Goal: Task Accomplishment & Management: Complete application form

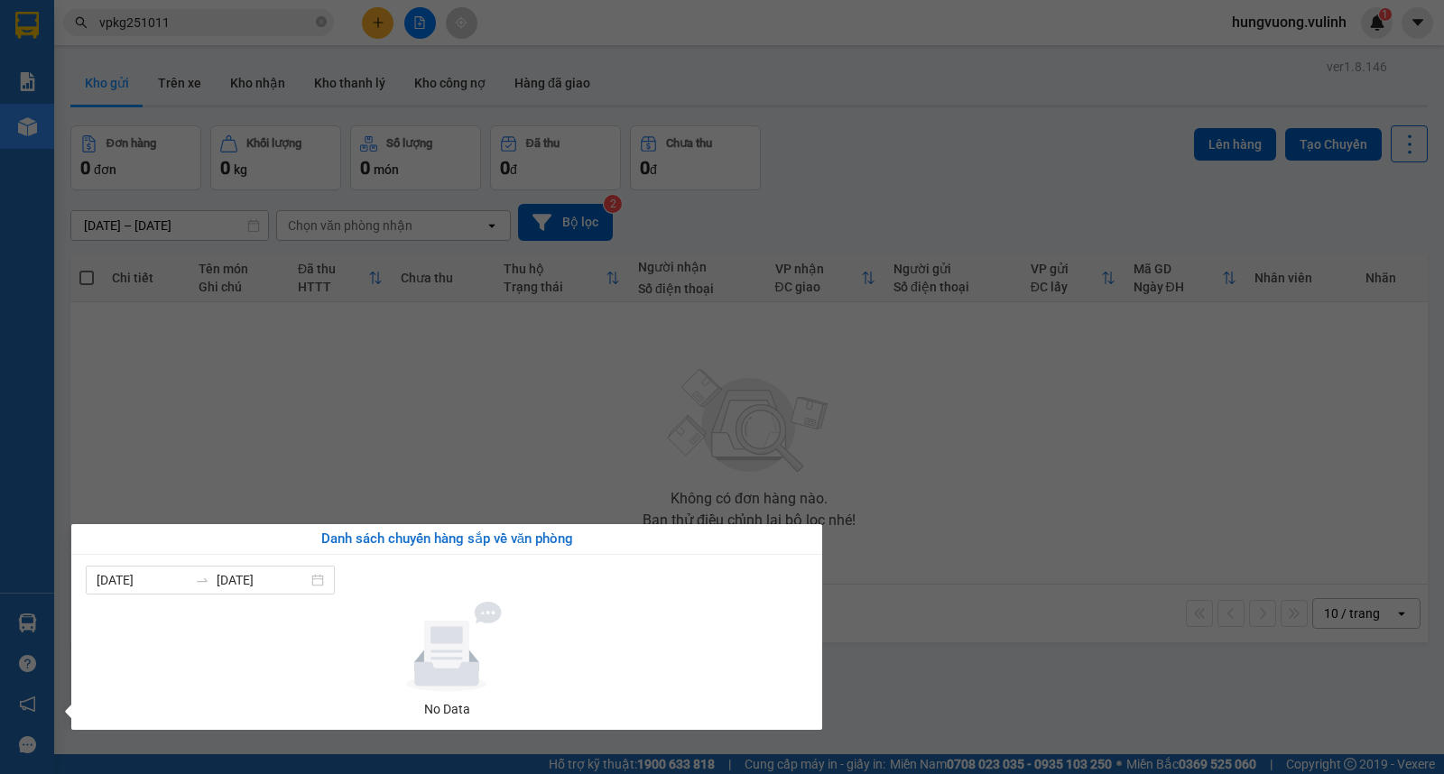
click at [906, 86] on section "Kết quả tìm kiếm ( 7 ) Bộ lọc Mã ĐH Trạng thái Món hàng Tổng cước Chưa cước Nhã…" at bounding box center [722, 387] width 1444 height 774
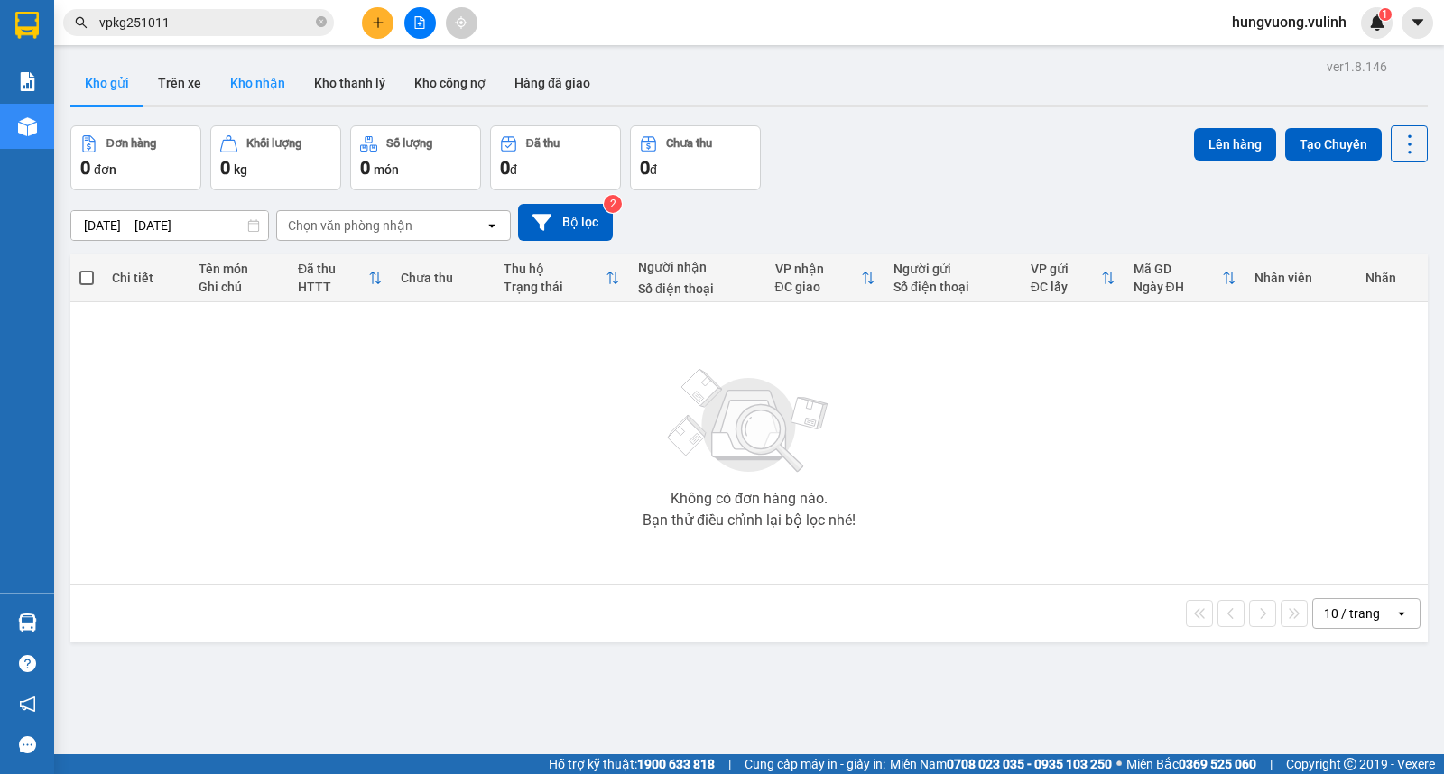
click at [242, 82] on button "Kho nhận" at bounding box center [258, 82] width 84 height 43
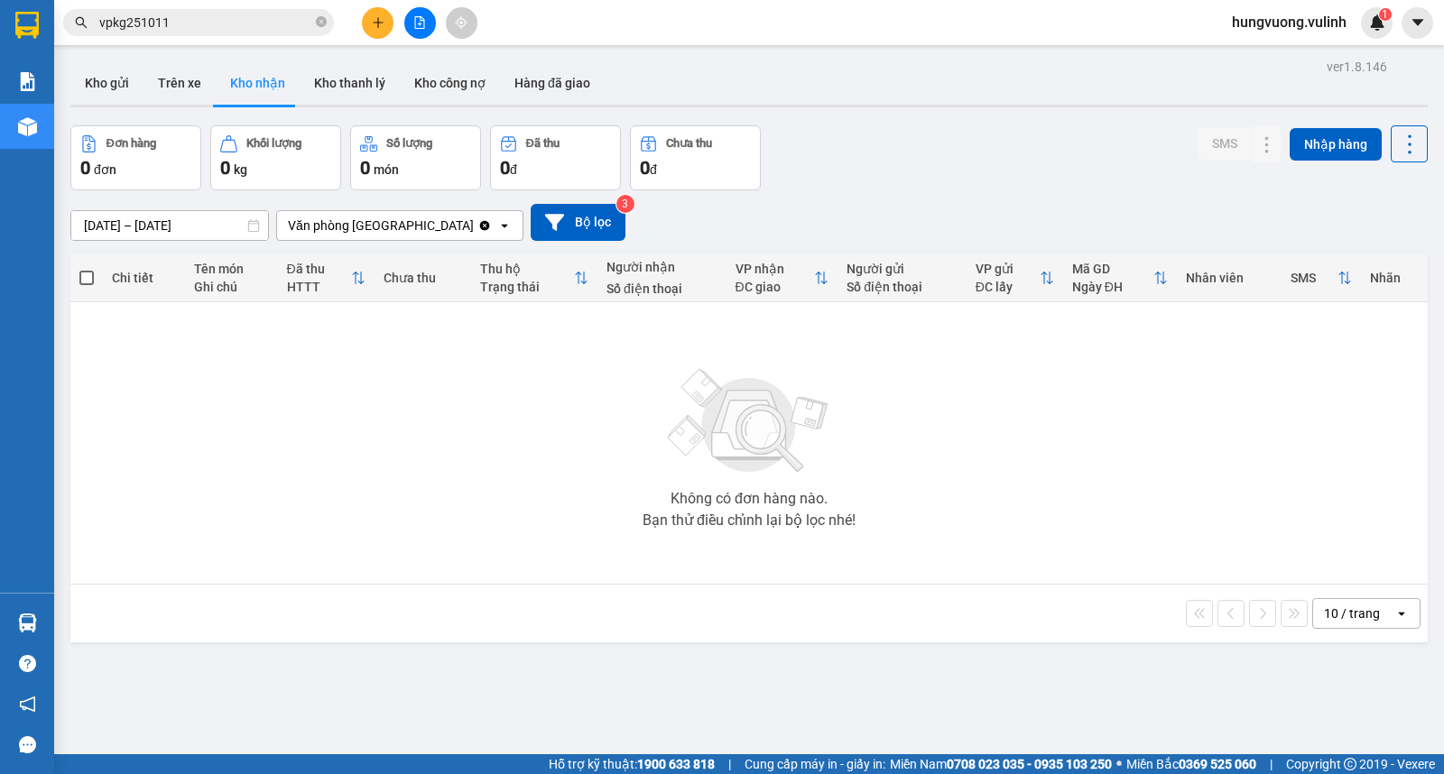
click at [384, 23] on icon "plus" at bounding box center [378, 22] width 13 height 13
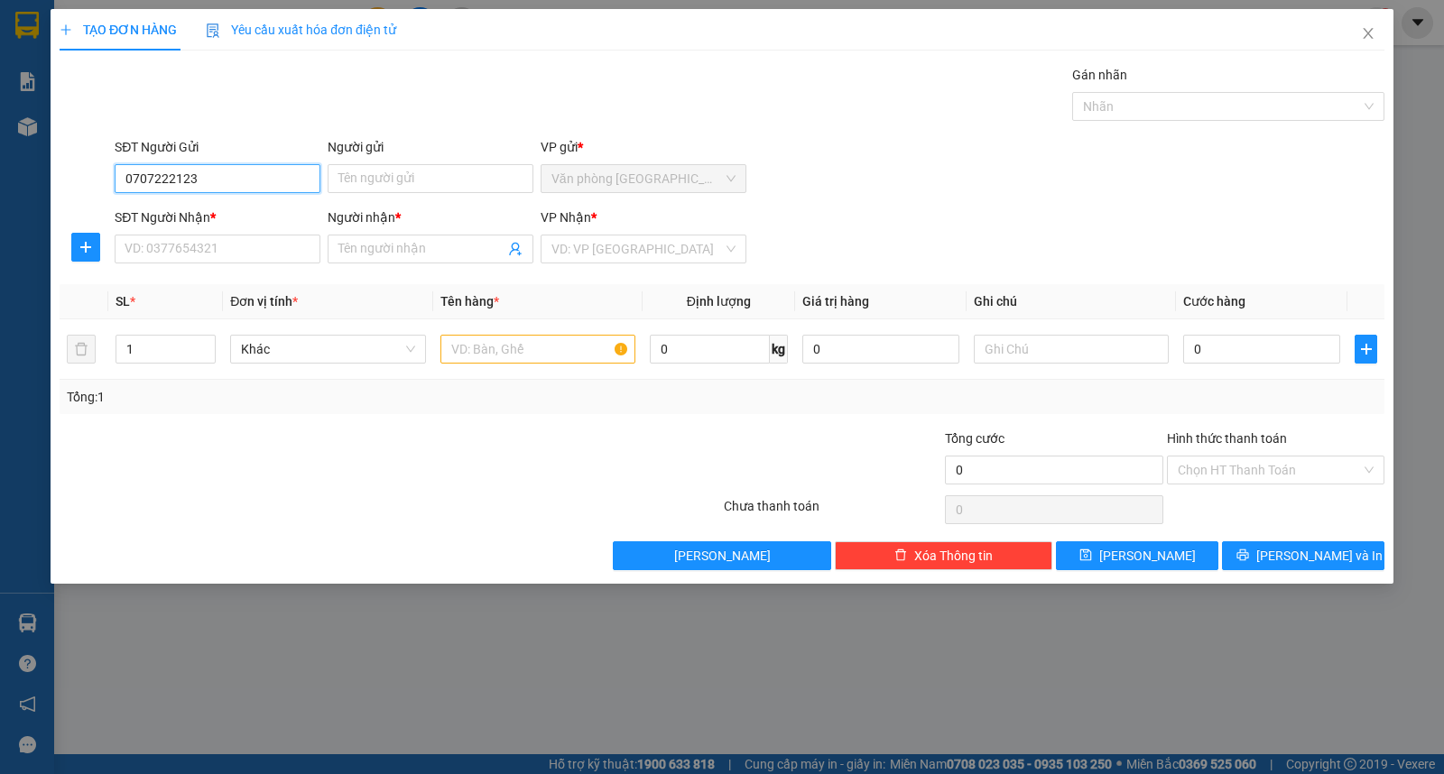
type input "0707222123"
type input "QUANG"
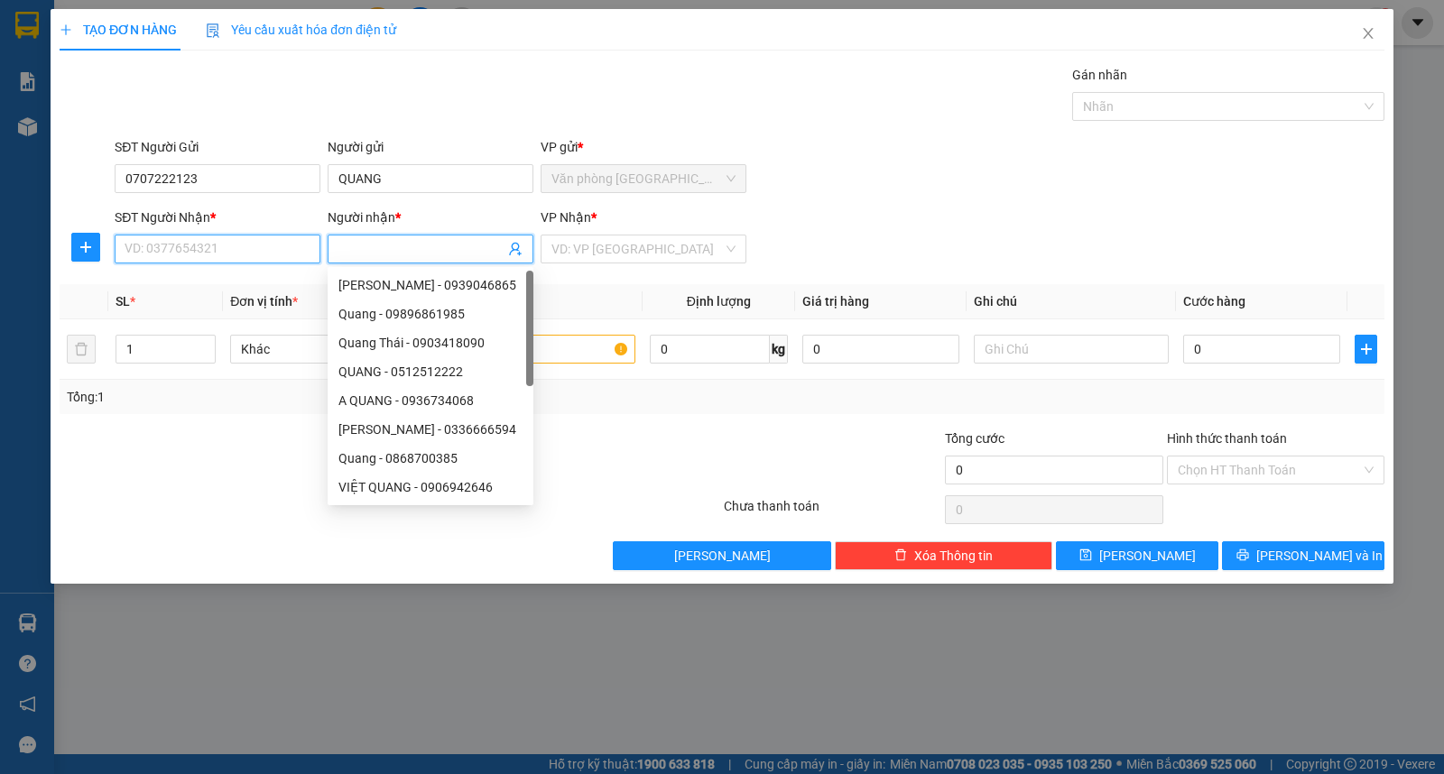
click at [155, 254] on input "SĐT Người Nhận *" at bounding box center [218, 249] width 206 height 29
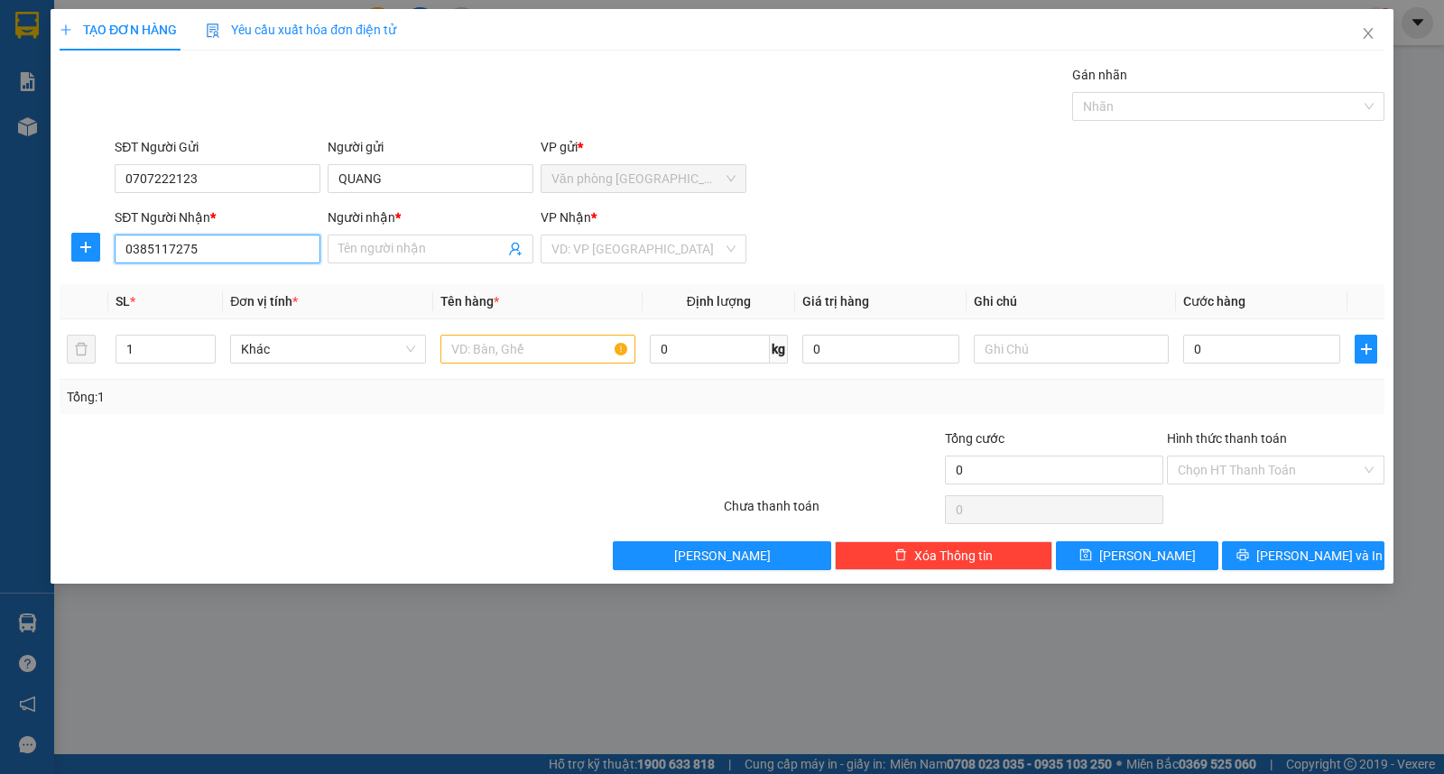
type input "0385117275"
type input "MINH"
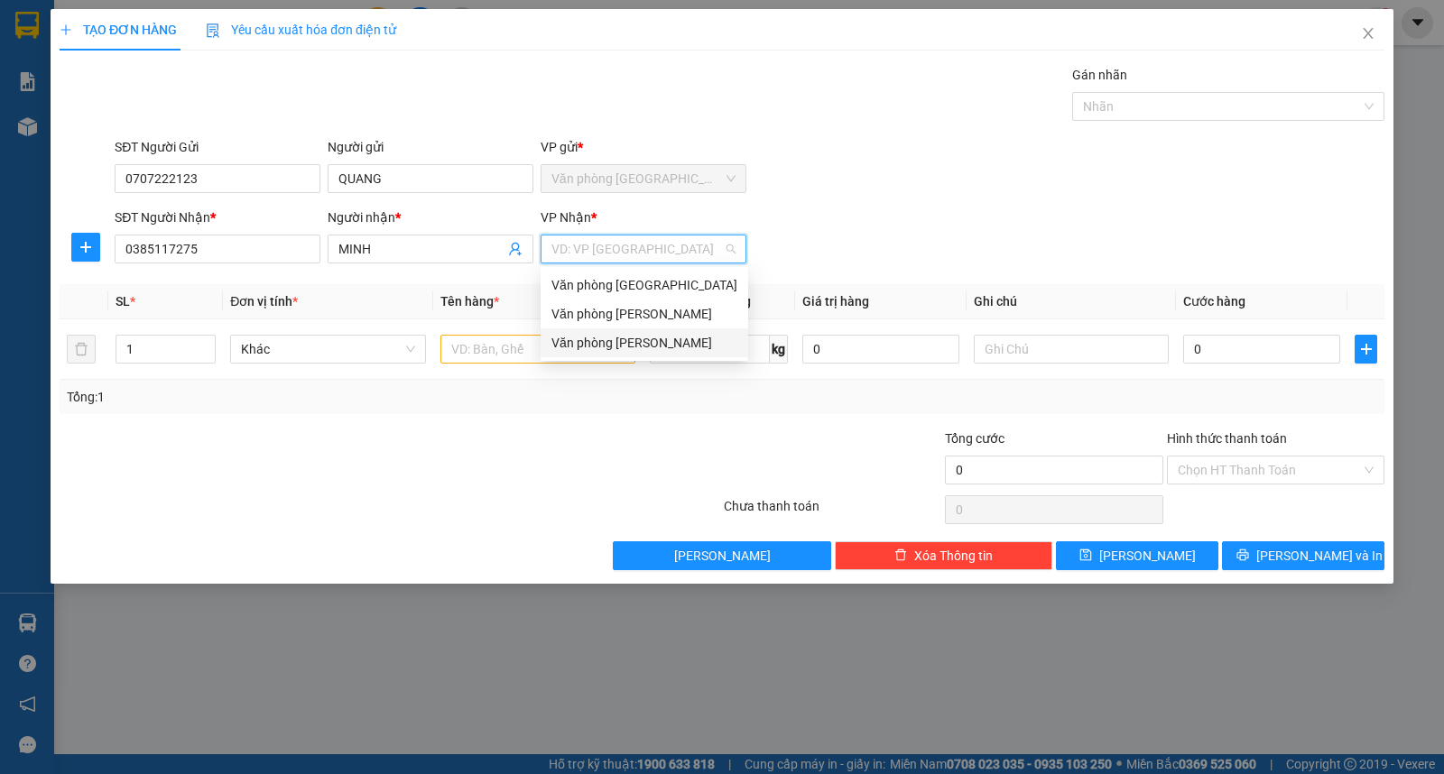
click at [630, 337] on div "Văn phòng [PERSON_NAME]" at bounding box center [644, 343] width 186 height 20
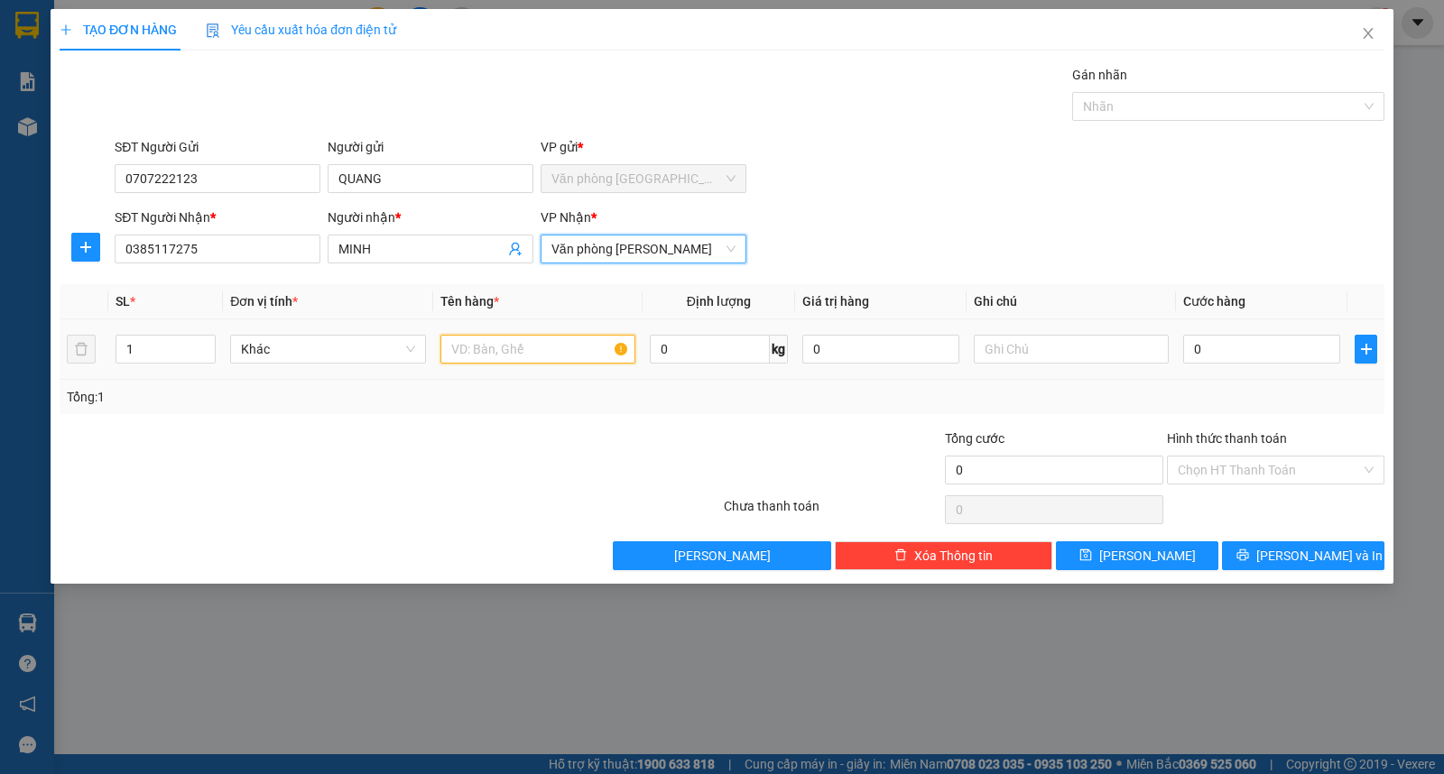
click at [510, 356] on input "text" at bounding box center [537, 349] width 195 height 29
type input "1 KIỆN KK"
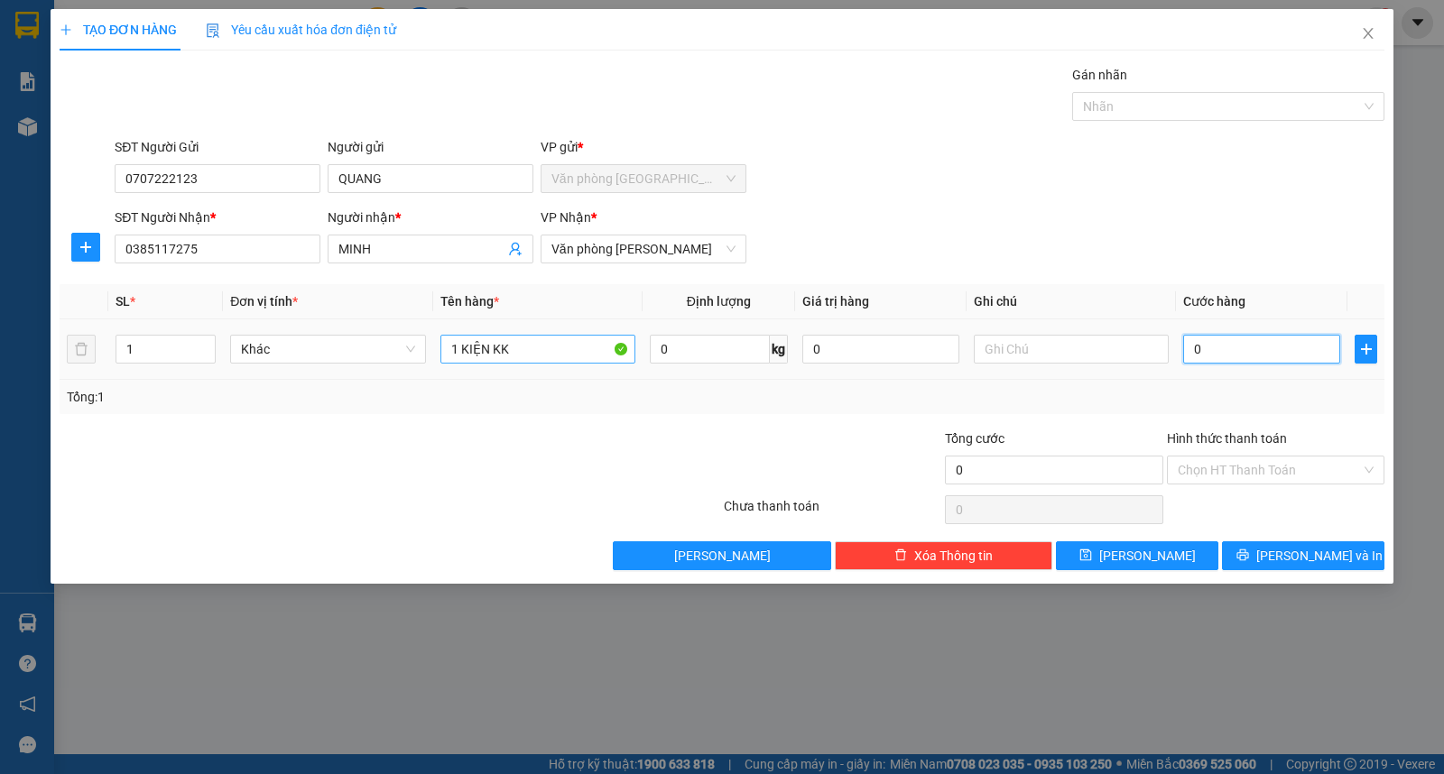
type input "3"
type input "30"
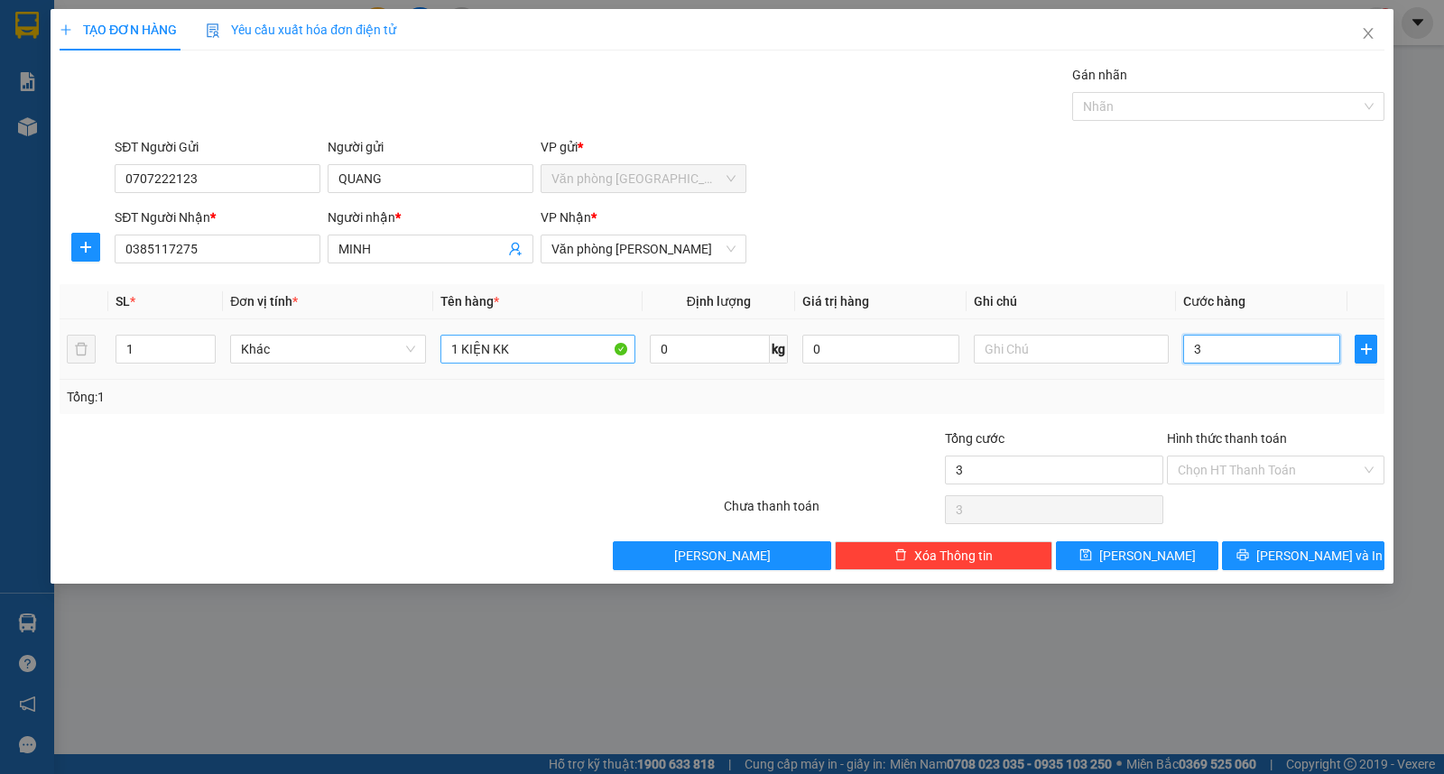
type input "30"
type input "300"
type input "3.000"
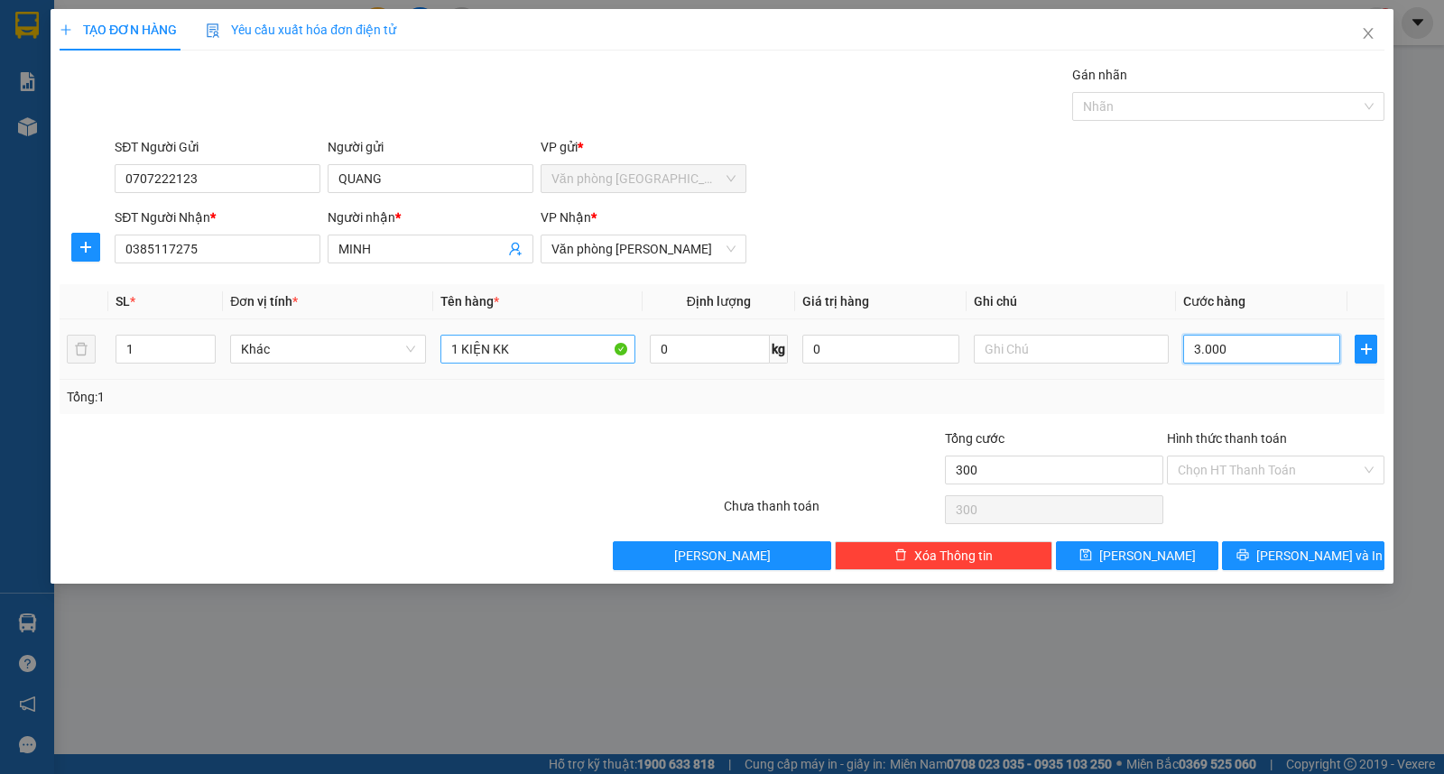
type input "3.000"
type input "30.000"
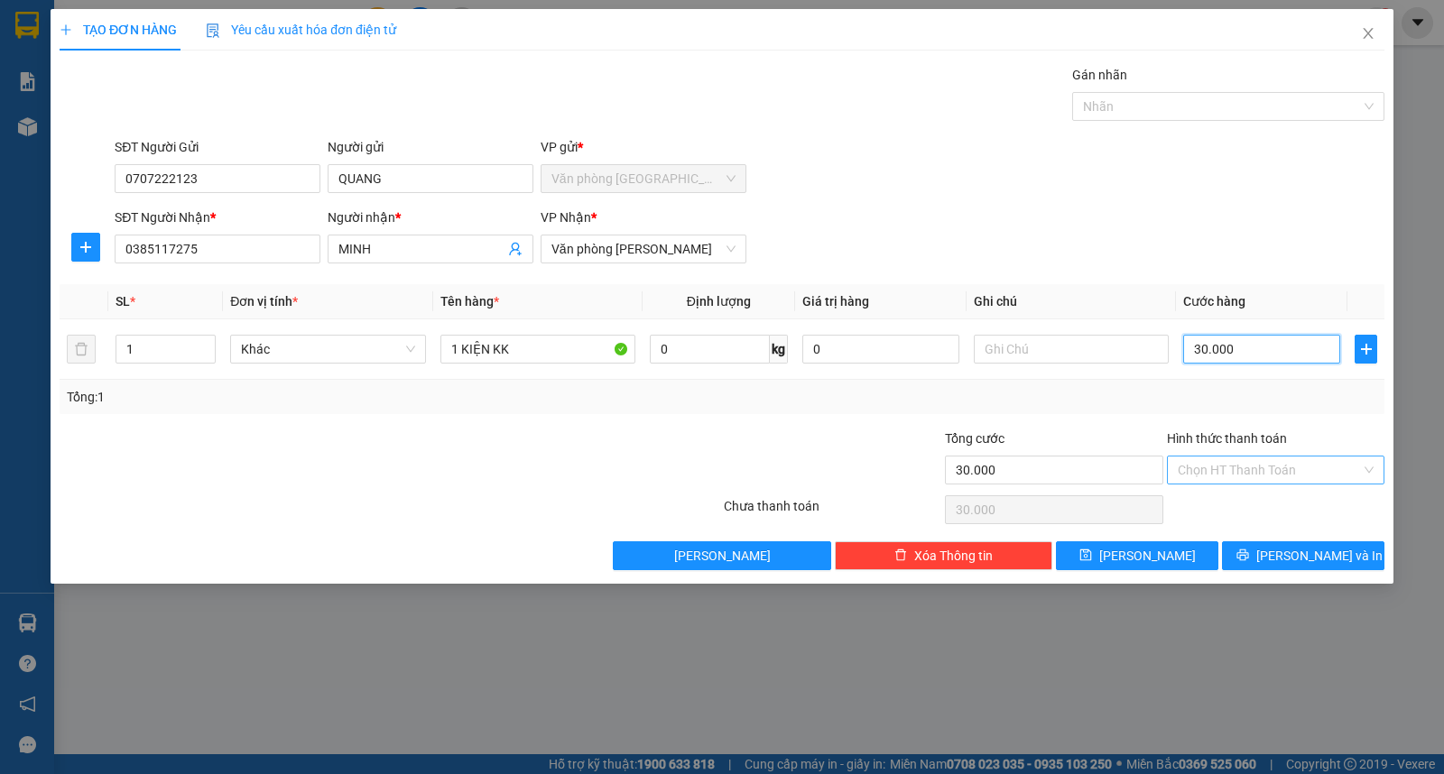
type input "30.000"
click at [1288, 467] on input "Hình thức thanh toán" at bounding box center [1269, 470] width 183 height 27
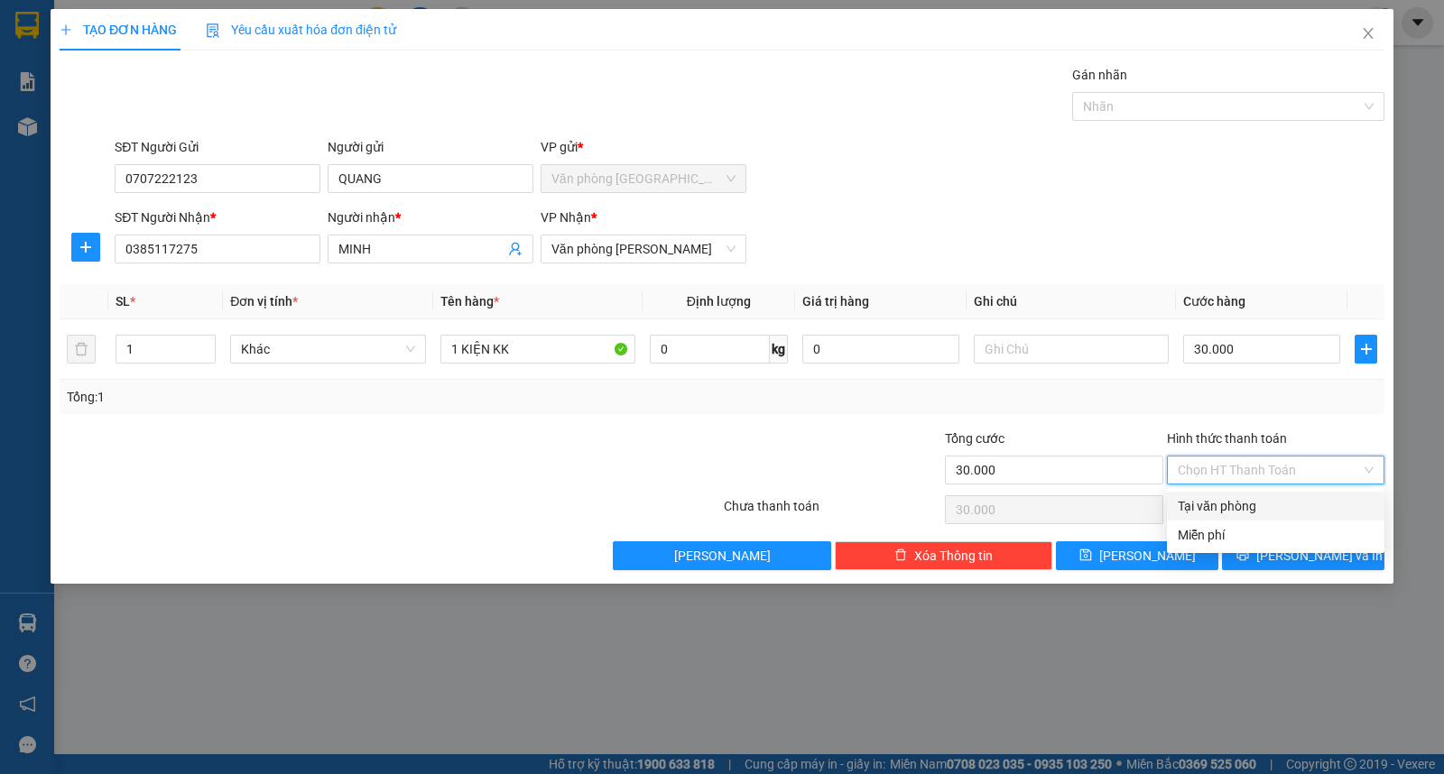
click at [1220, 505] on div "Tại văn phòng" at bounding box center [1276, 506] width 196 height 20
click at [1197, 387] on div "Tổng: 1" at bounding box center [722, 397] width 1311 height 20
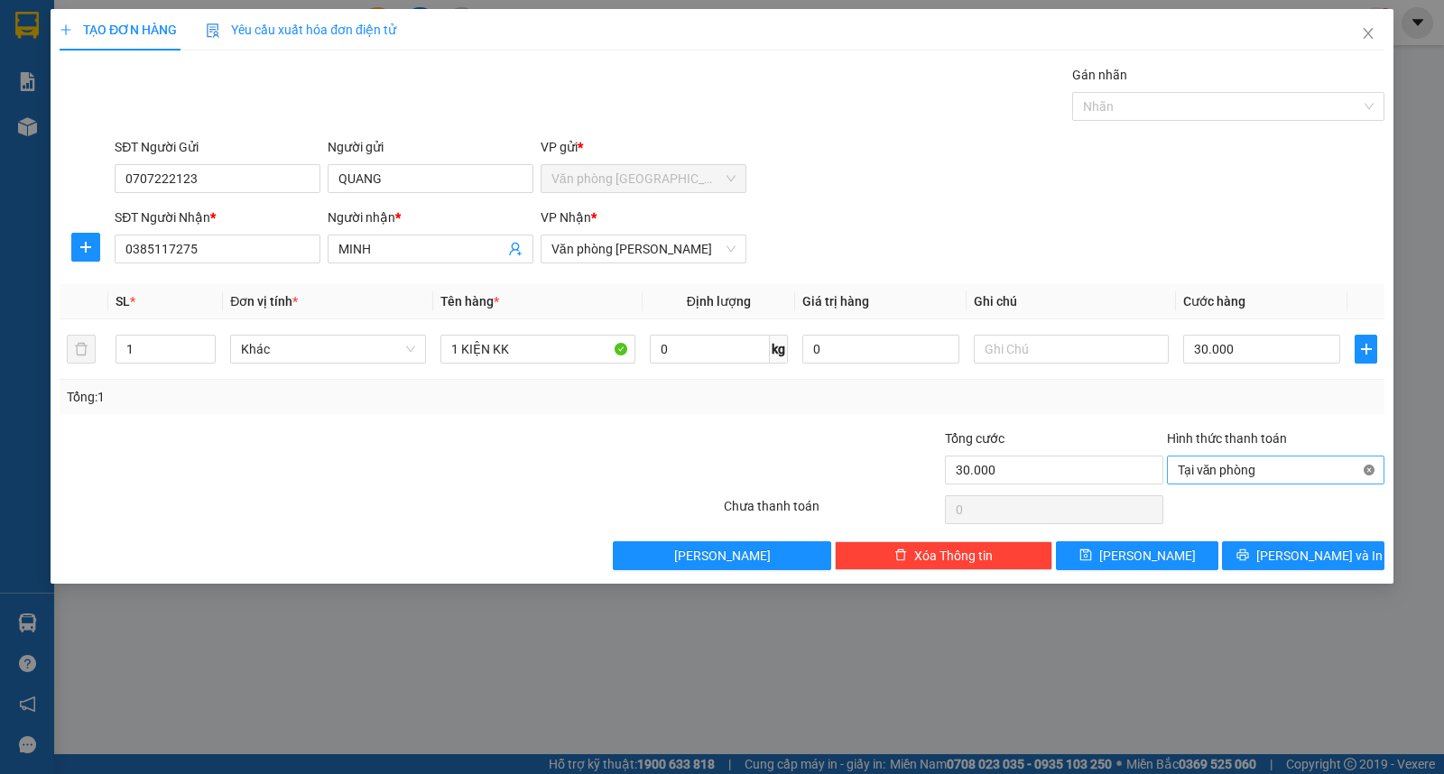
type input "30.000"
click at [1278, 412] on div "Tổng: 1" at bounding box center [722, 397] width 1325 height 34
click at [1261, 555] on button "[PERSON_NAME] và In" at bounding box center [1303, 556] width 162 height 29
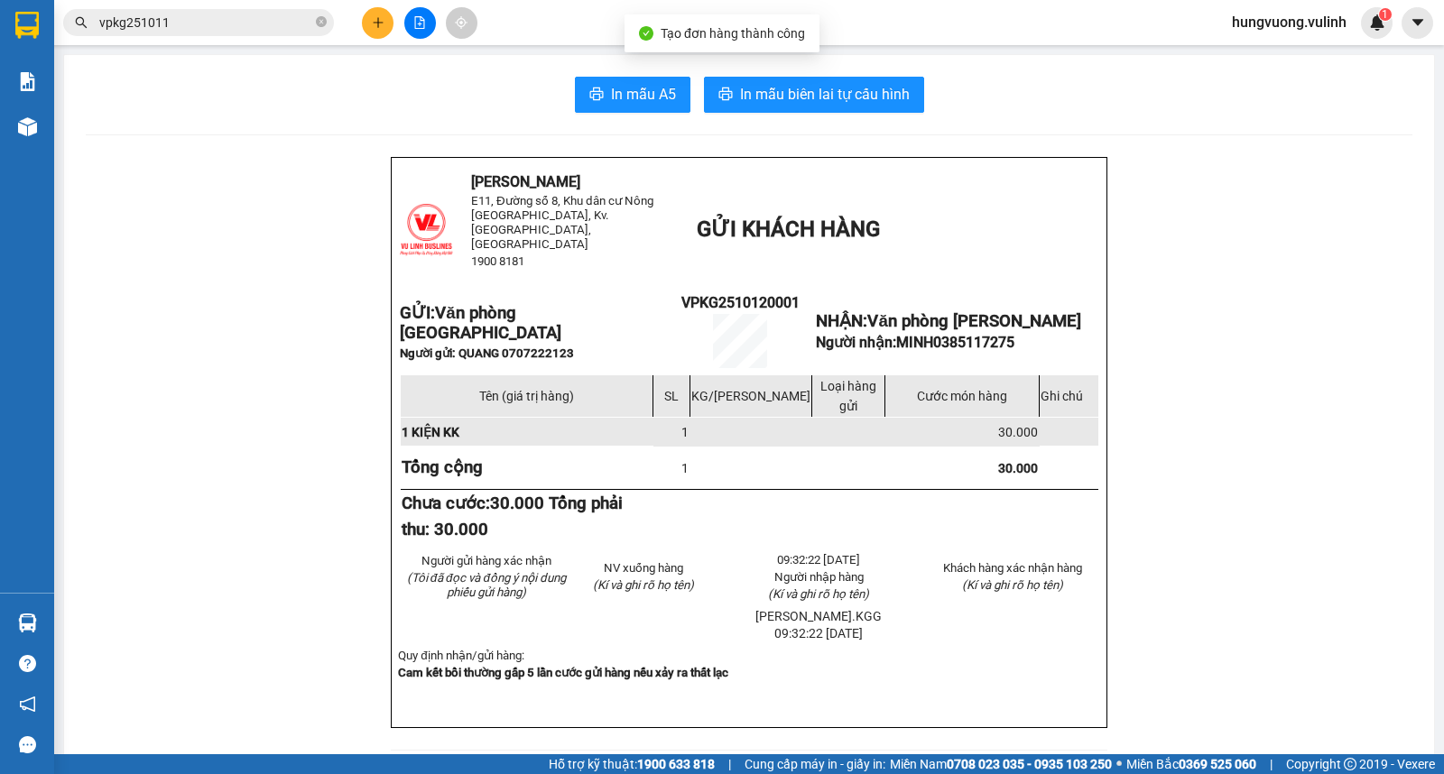
click at [78, 136] on div "In mẫu A5 In mẫu biên lai tự cấu hình [GEOGRAPHIC_DATA] E11, [STREET_ADDRESS], …" at bounding box center [749, 744] width 1370 height 1379
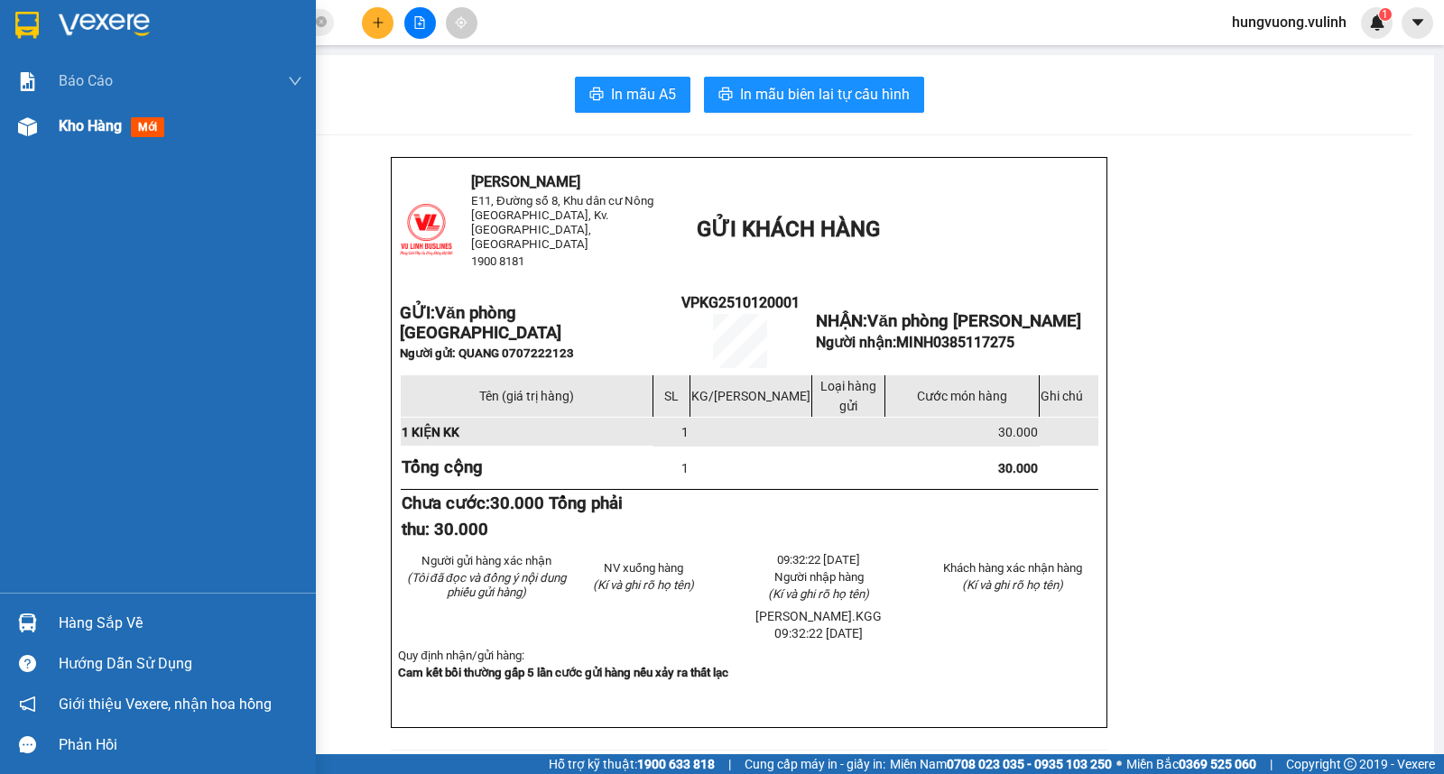
click at [69, 132] on span "Kho hàng" at bounding box center [90, 125] width 63 height 17
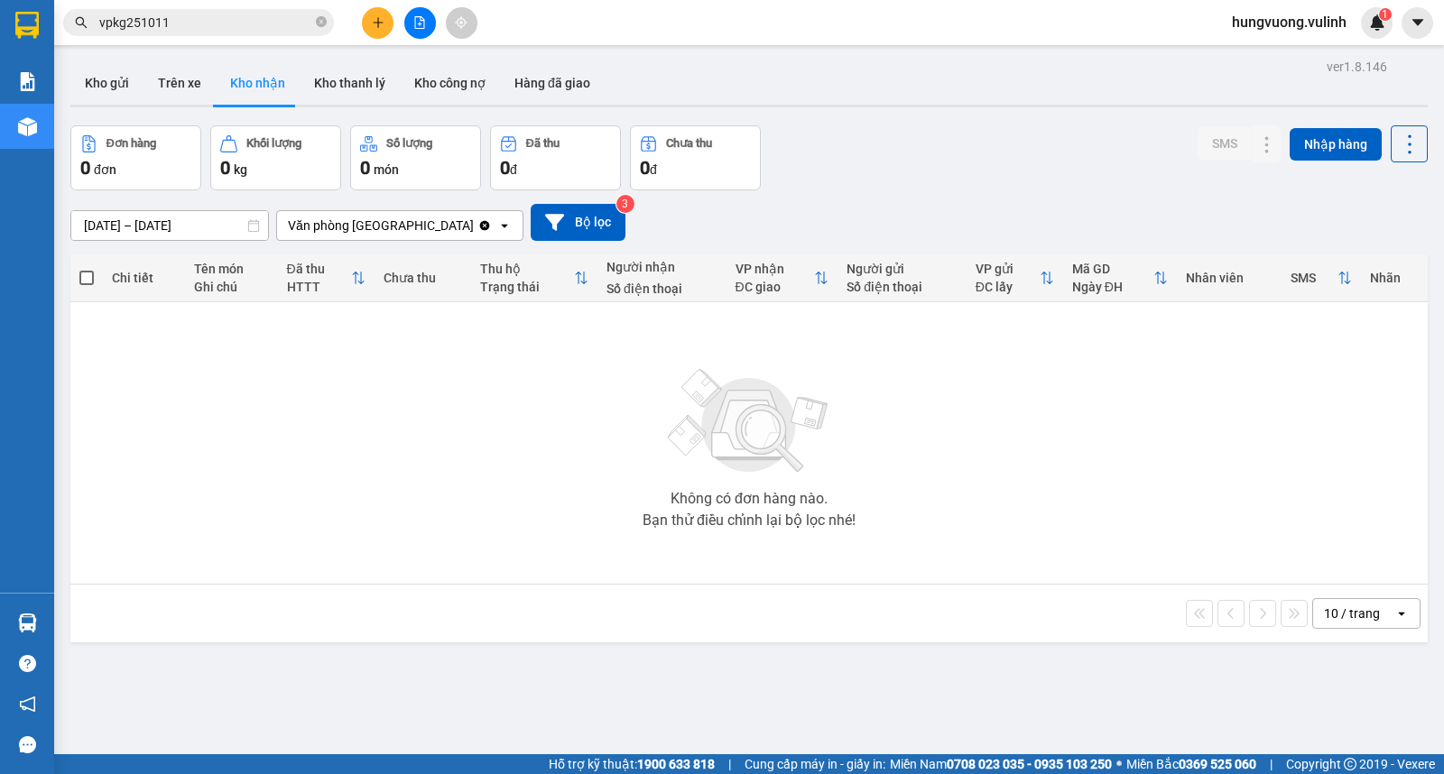
click at [42, 624] on div "Hàng sắp về" at bounding box center [27, 623] width 54 height 41
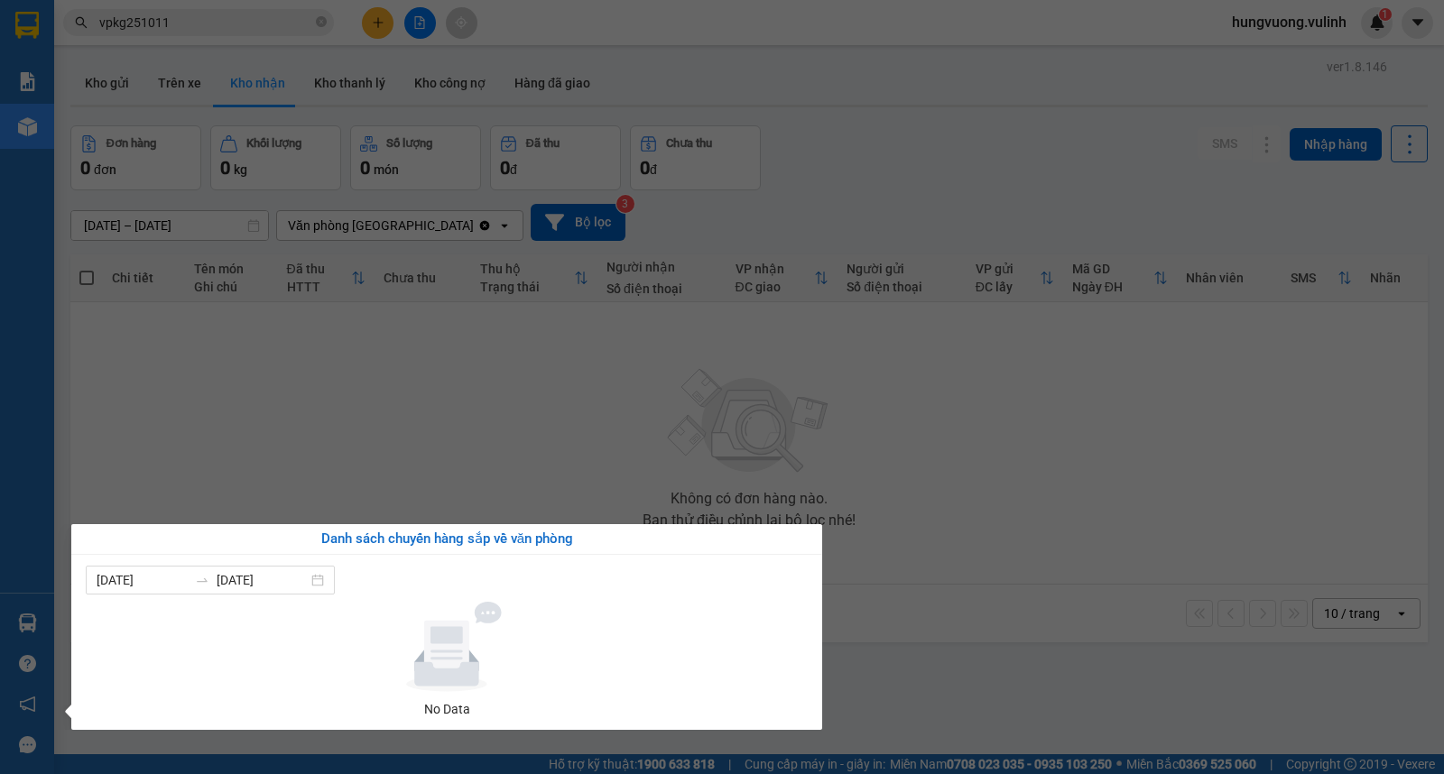
click at [585, 438] on section "Kết quả tìm kiếm ( 7 ) Bộ lọc Mã ĐH Trạng thái Món hàng Tổng cước Chưa cước Nhã…" at bounding box center [722, 387] width 1444 height 774
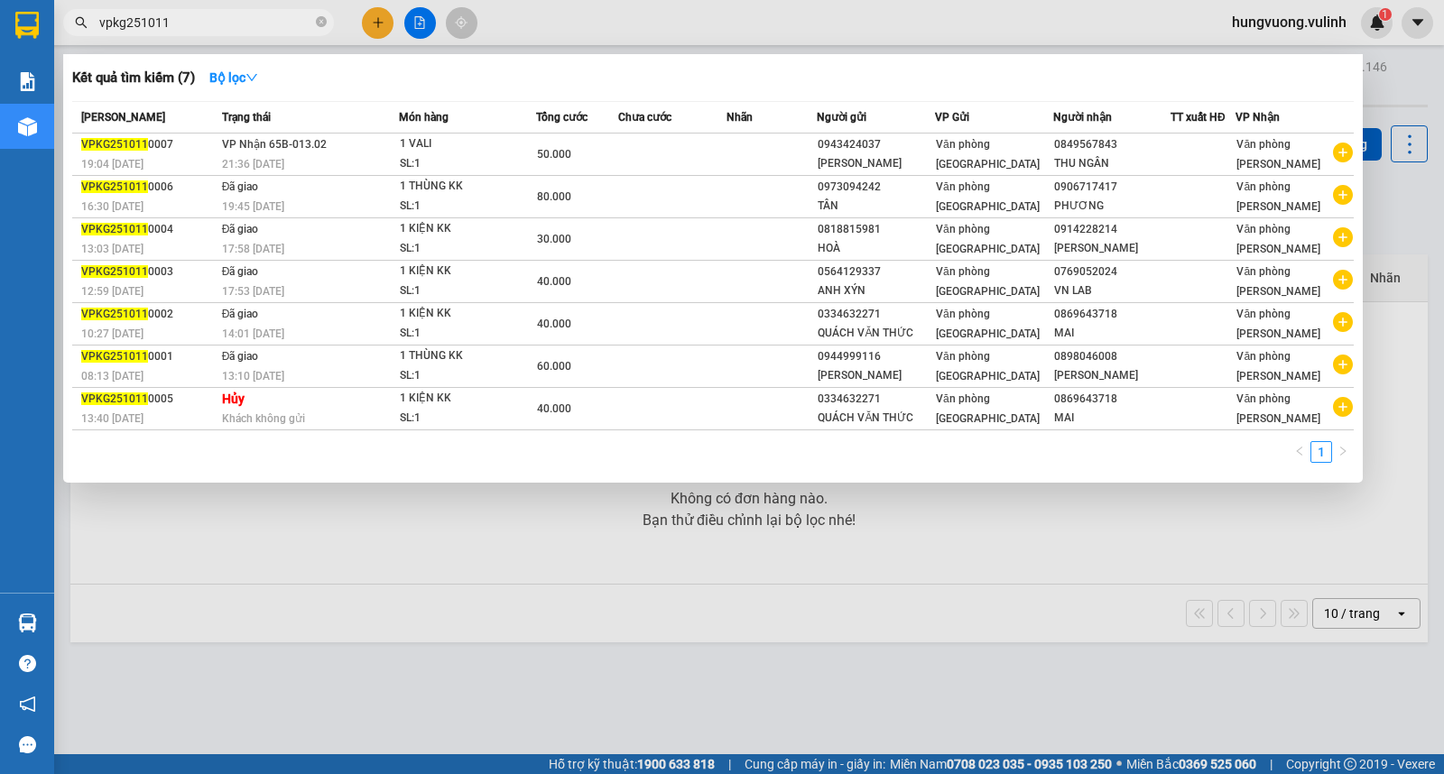
click at [314, 28] on span "vpkg251011" at bounding box center [198, 22] width 271 height 27
click at [314, 23] on span "vpkg251011" at bounding box center [198, 22] width 271 height 27
click at [323, 23] on icon "close-circle" at bounding box center [321, 21] width 11 height 11
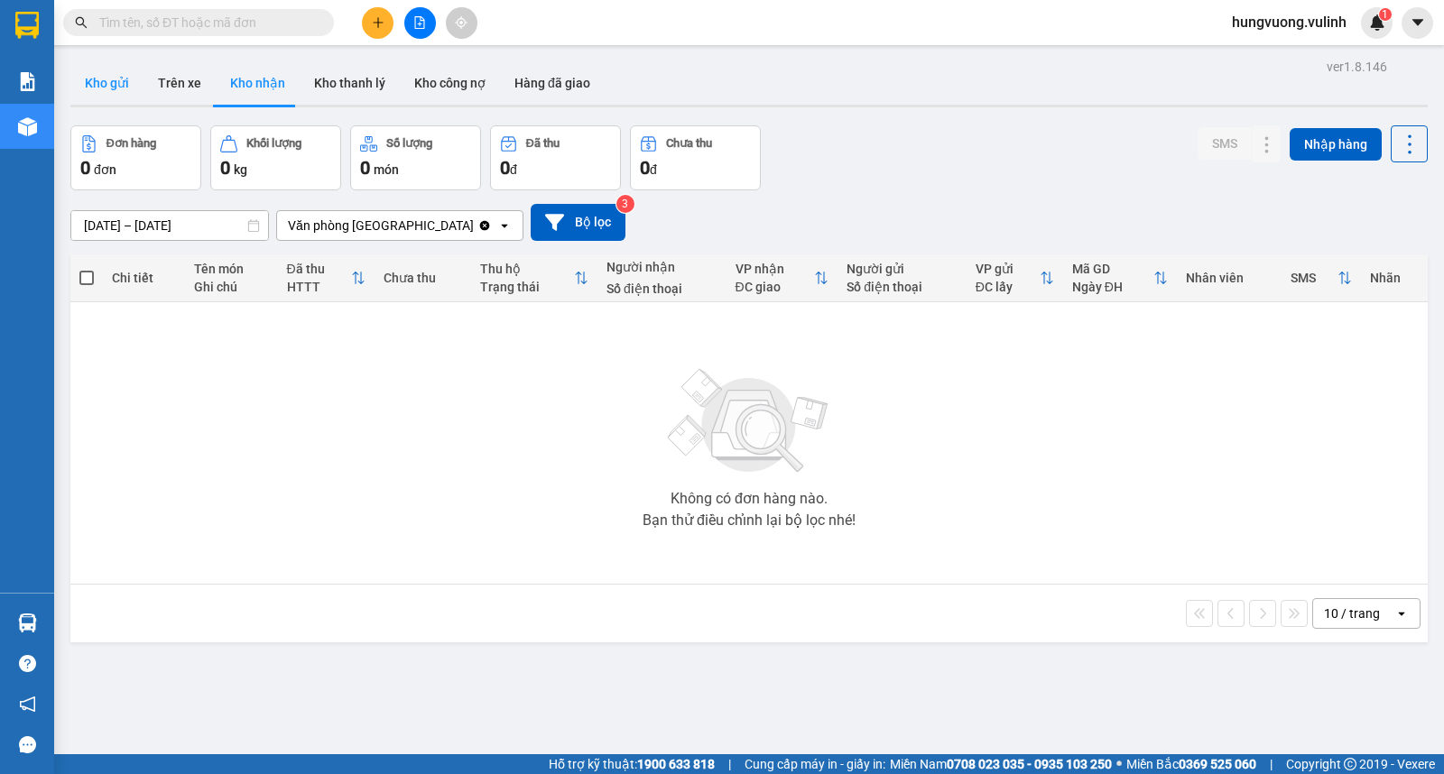
click at [104, 82] on button "Kho gửi" at bounding box center [106, 82] width 73 height 43
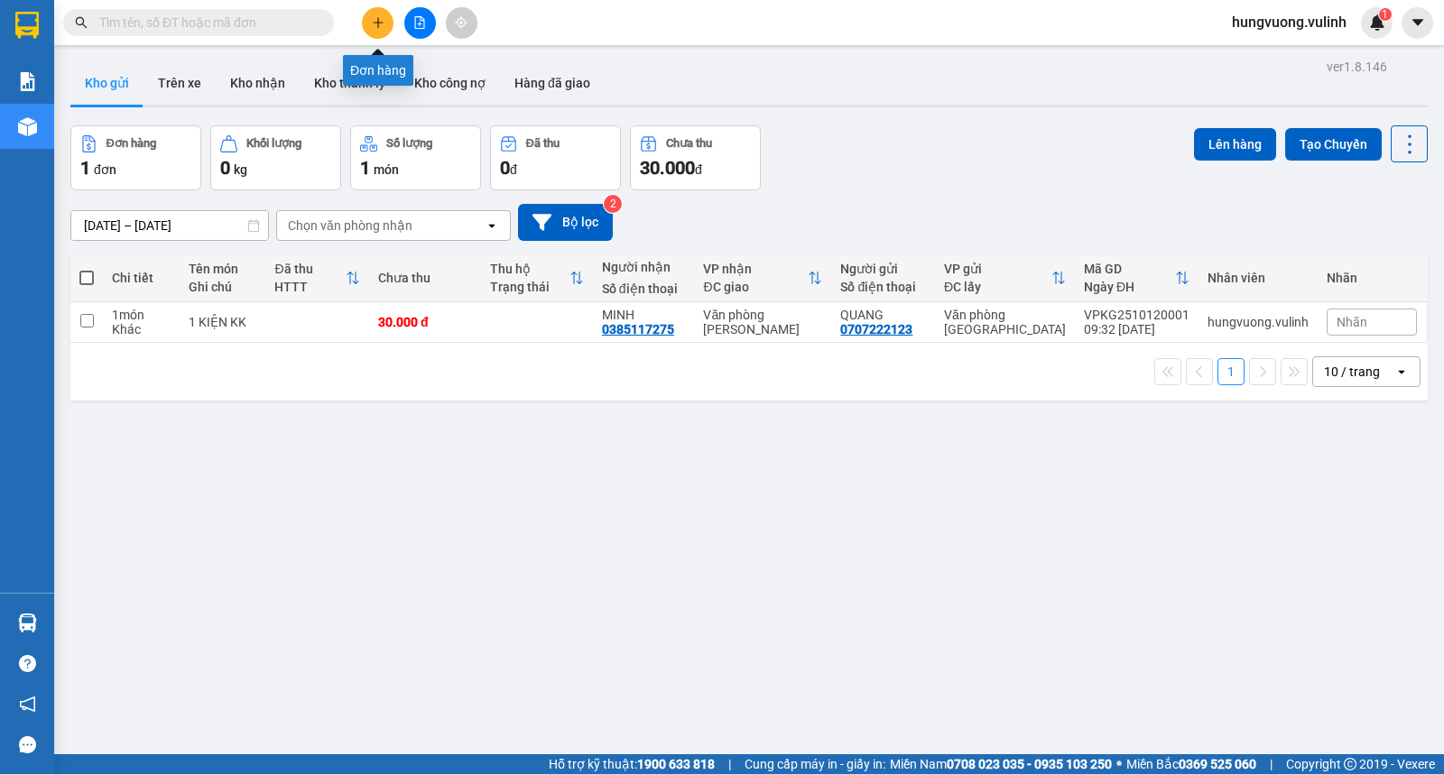
click at [375, 27] on icon "plus" at bounding box center [378, 22] width 13 height 13
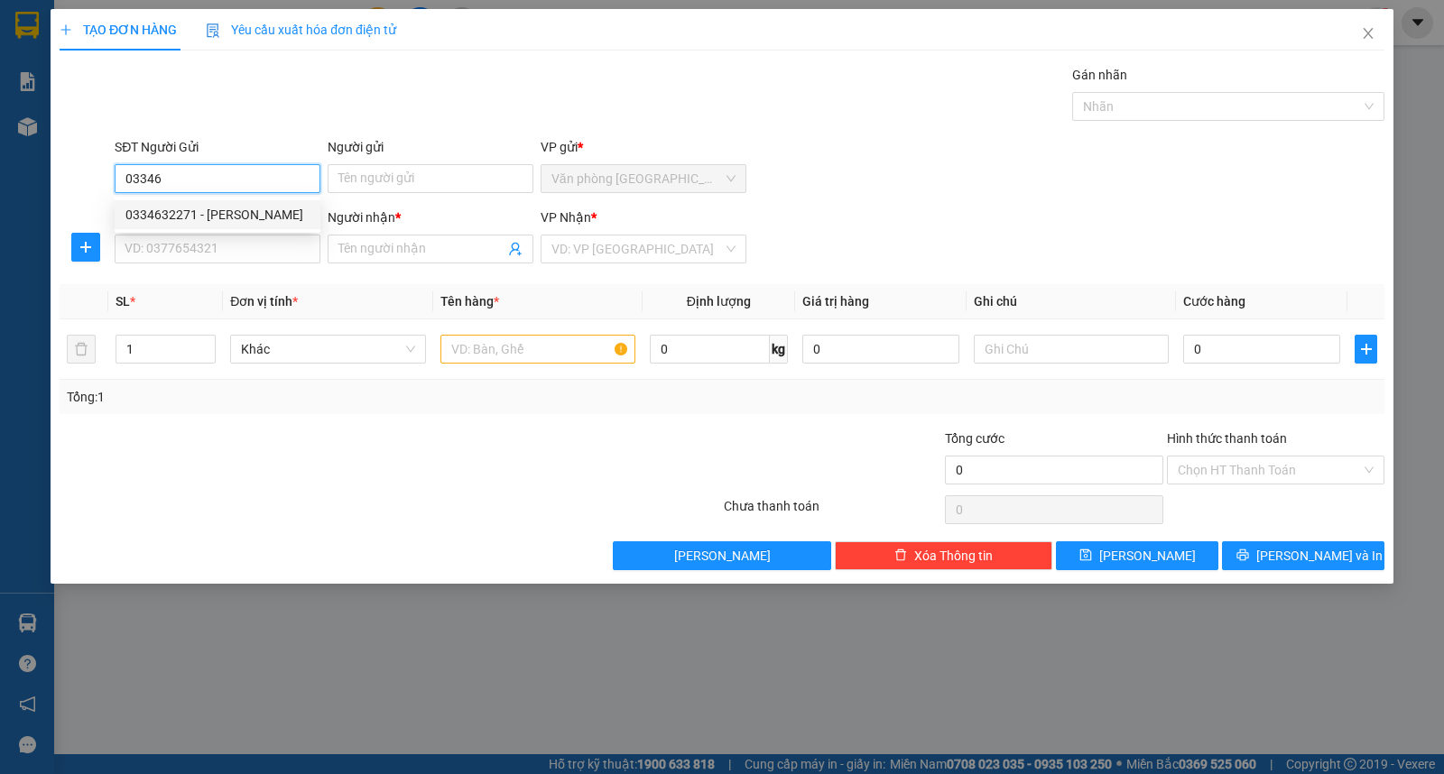
click at [293, 218] on div "0334632271 - [PERSON_NAME]" at bounding box center [217, 215] width 184 height 20
type input "0334632271"
type input "QUÁCH VĂN THỨC"
type input "0869643718"
type input "MAI"
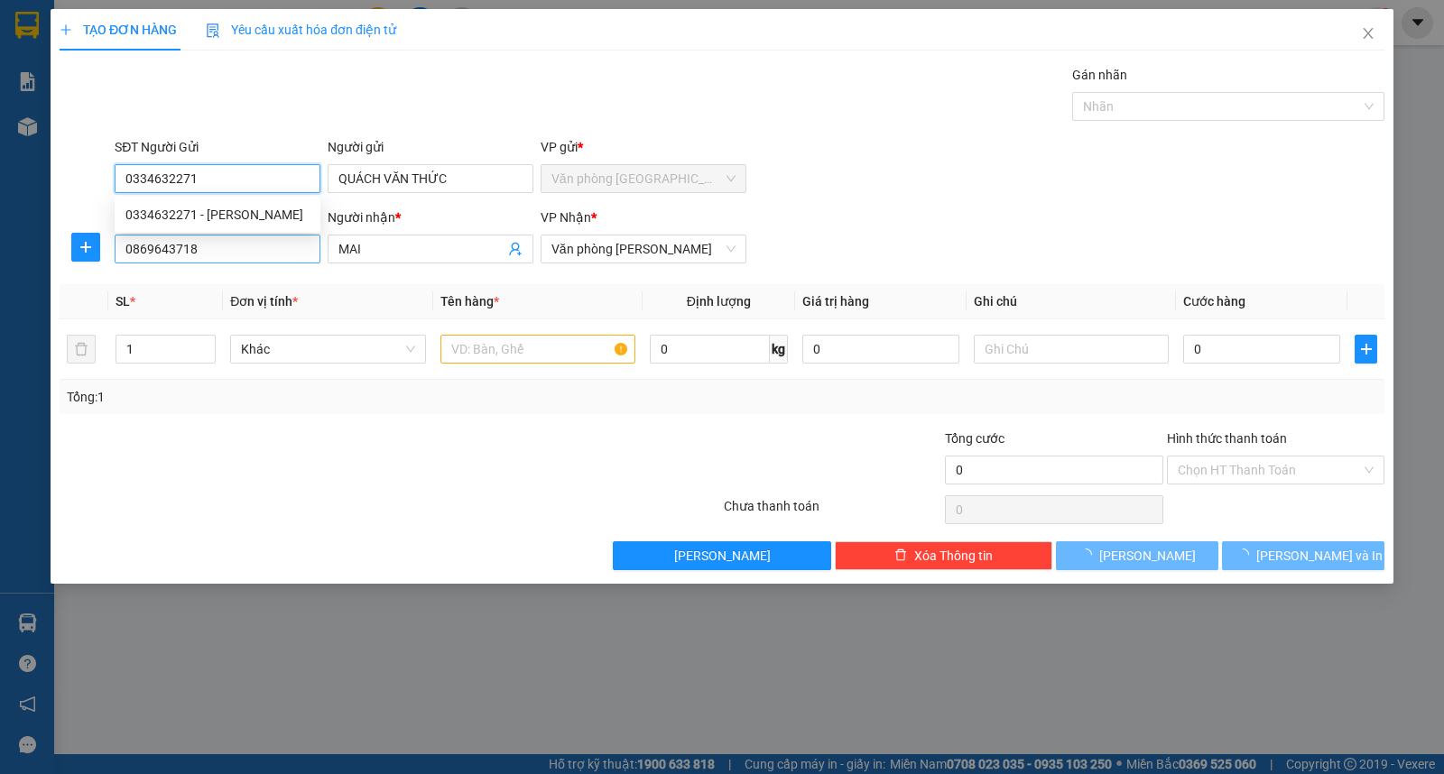
type input "40.000"
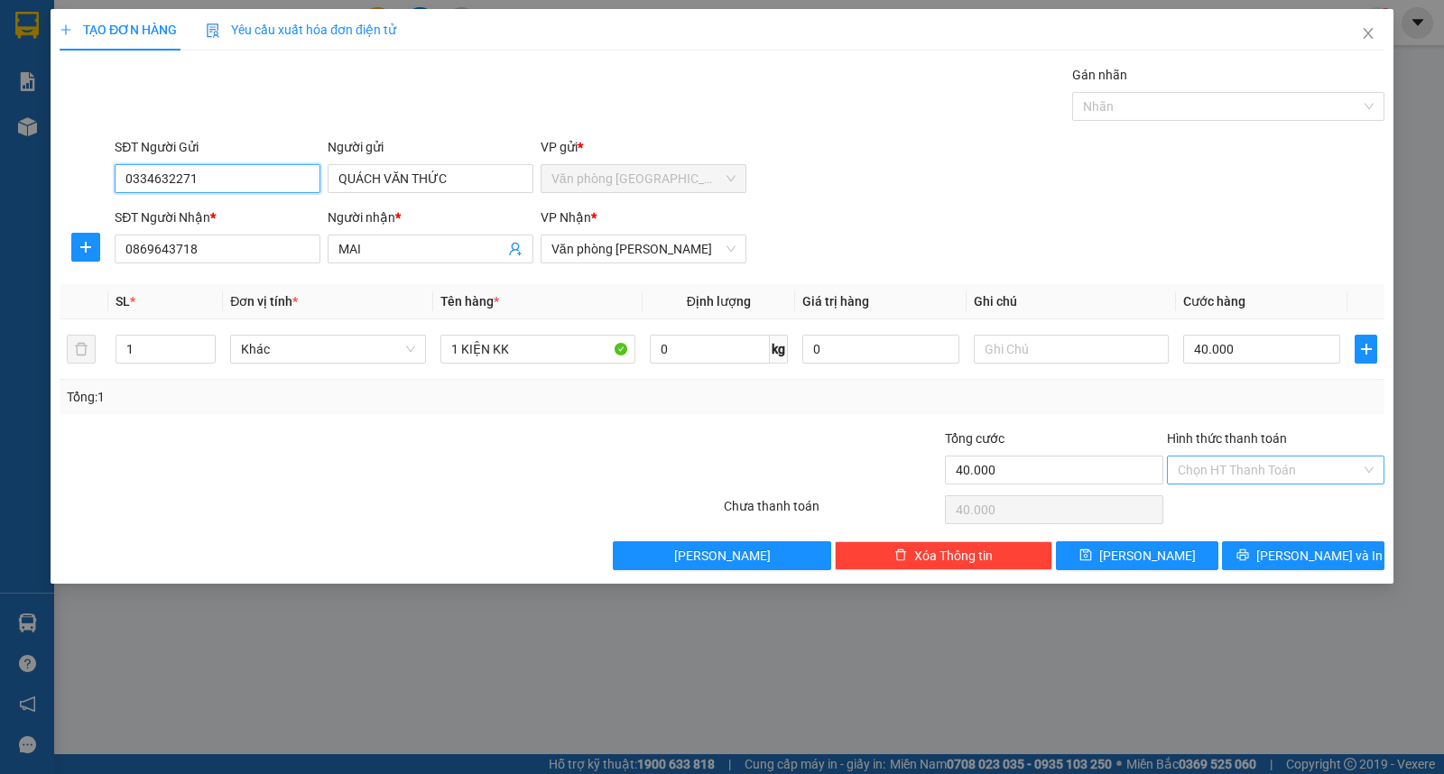
type input "0334632271"
click at [1205, 461] on input "Hình thức thanh toán" at bounding box center [1269, 470] width 183 height 27
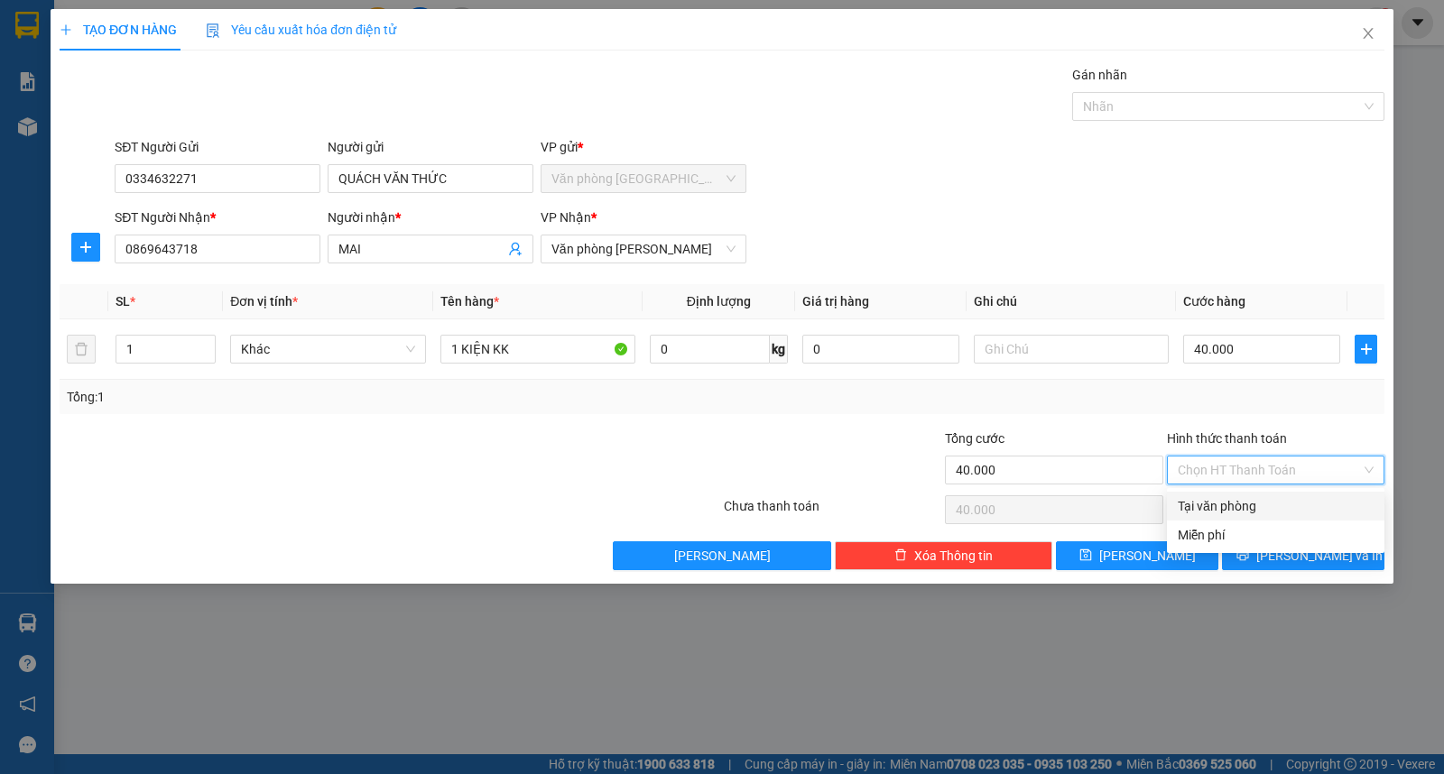
click at [1193, 501] on div "Tại văn phòng" at bounding box center [1276, 506] width 196 height 20
type input "0"
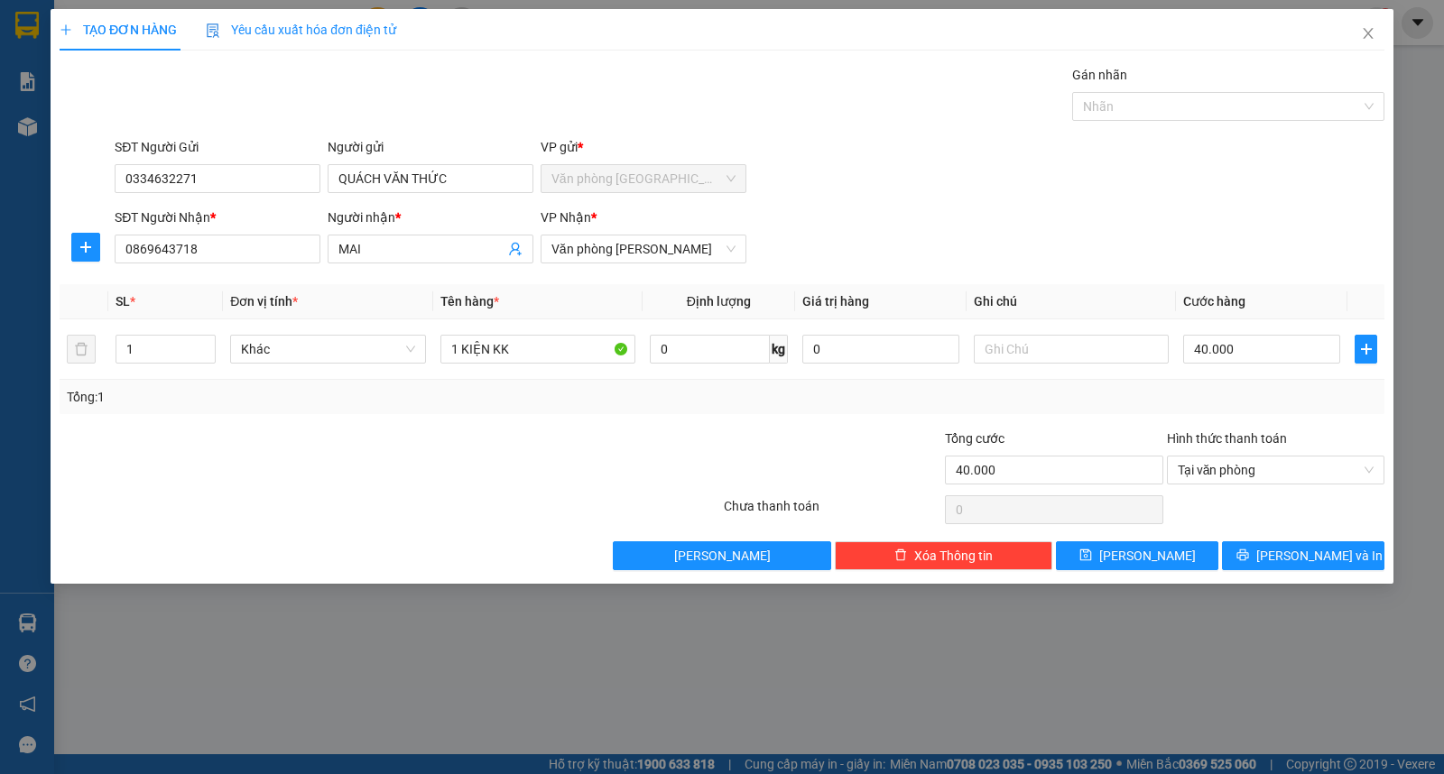
click at [1087, 217] on div "SĐT Người Nhận * 0869643718 Người nhận * MAI VP Nhận * Văn phòng [PERSON_NAME]" at bounding box center [749, 239] width 1277 height 63
click at [1265, 558] on button "[PERSON_NAME] và In" at bounding box center [1303, 556] width 162 height 29
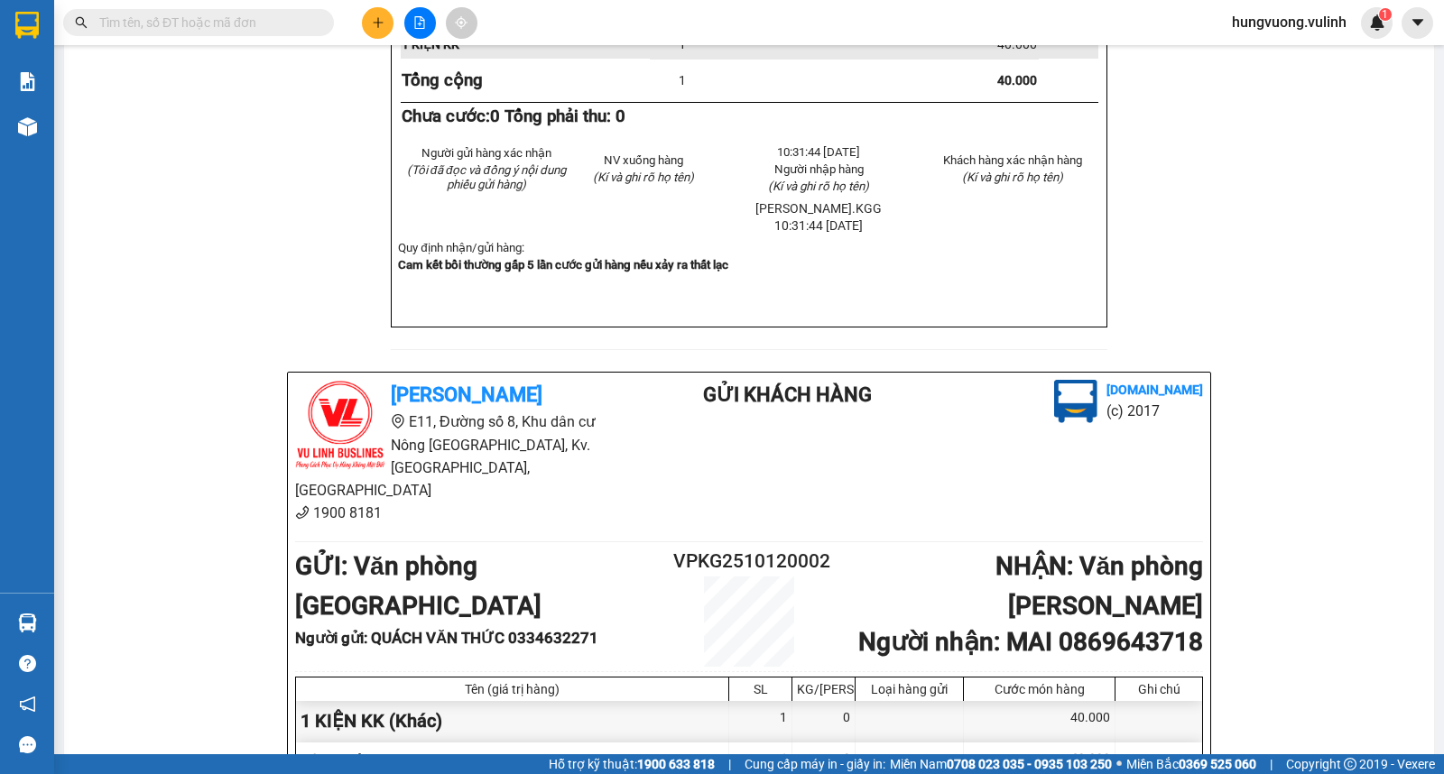
scroll to position [671, 0]
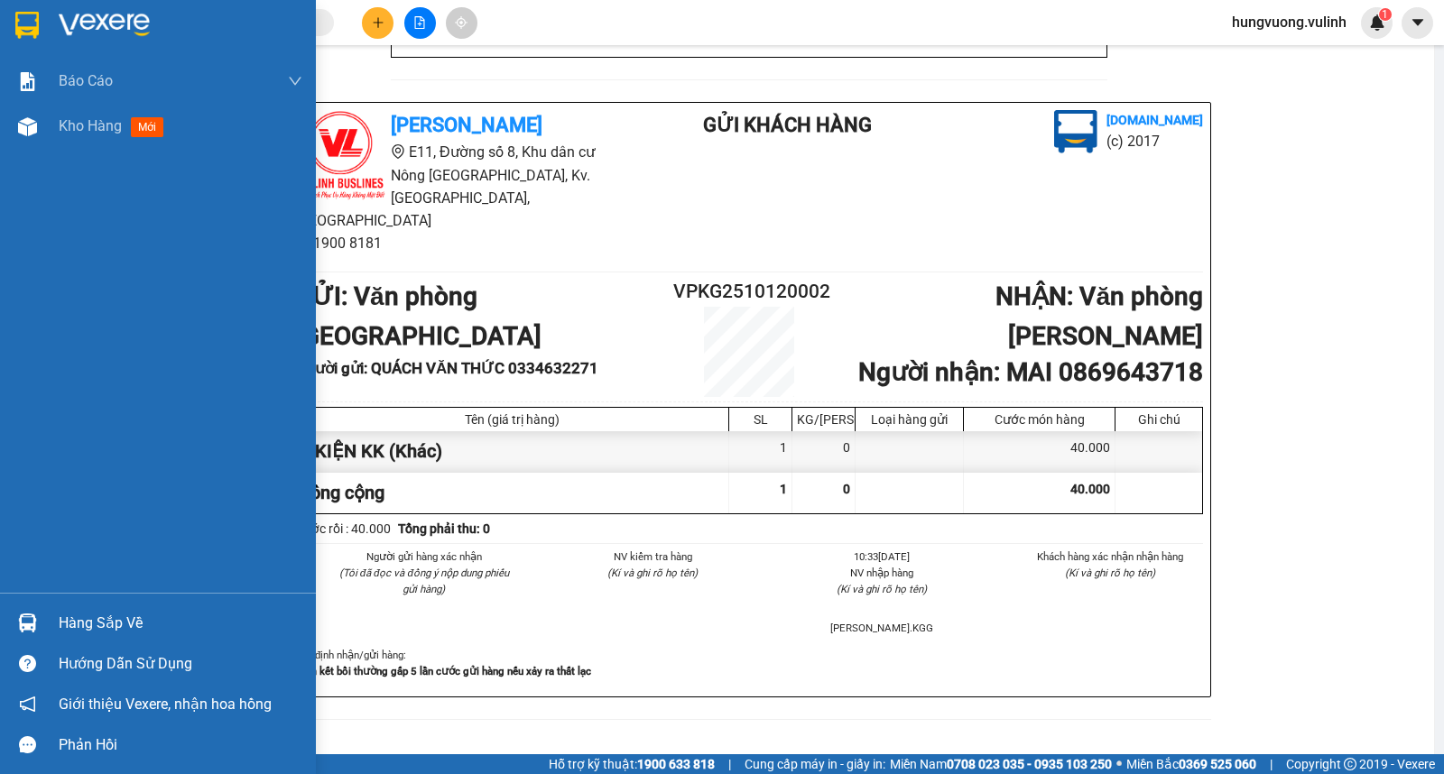
click at [48, 127] on div "Kho hàng mới" at bounding box center [158, 126] width 316 height 45
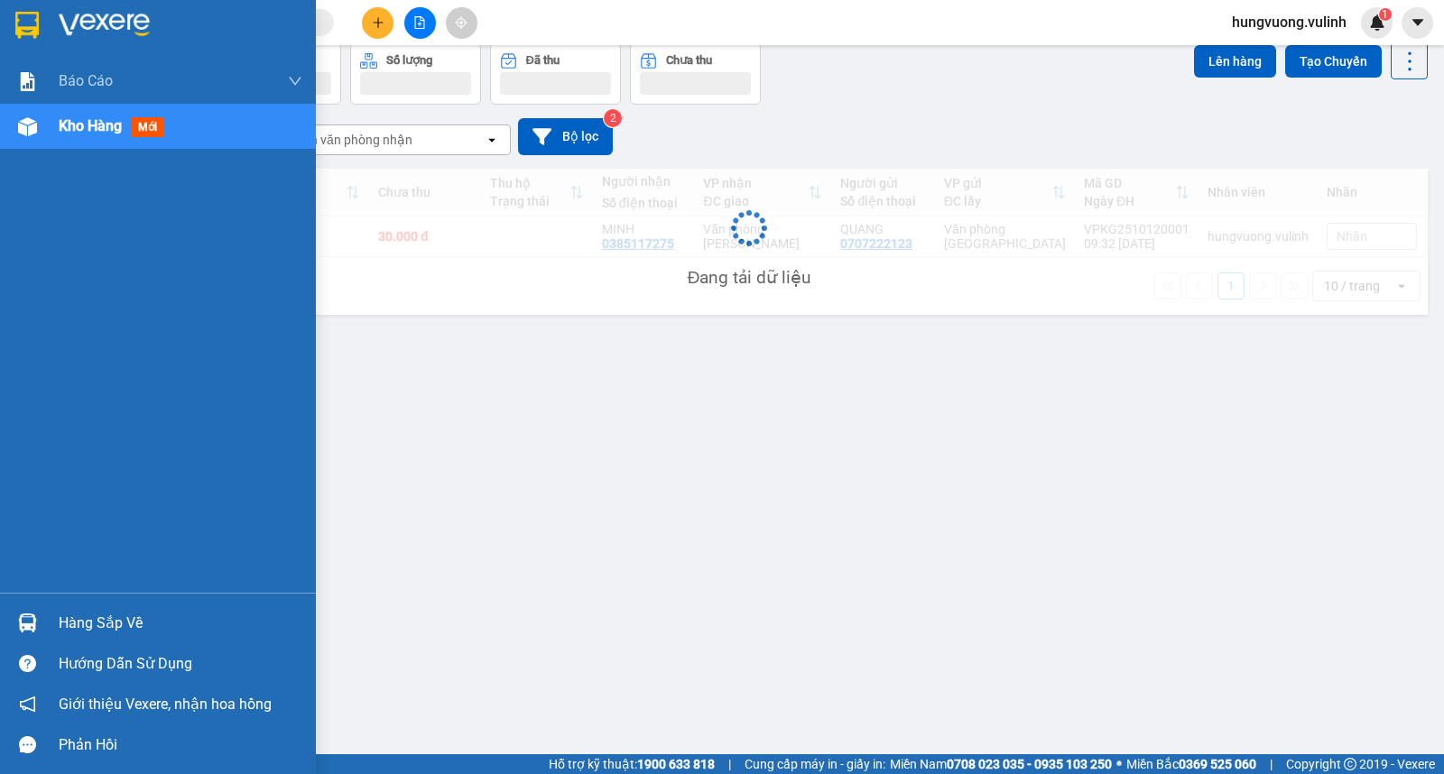
scroll to position [83, 0]
